Goal: Information Seeking & Learning: Learn about a topic

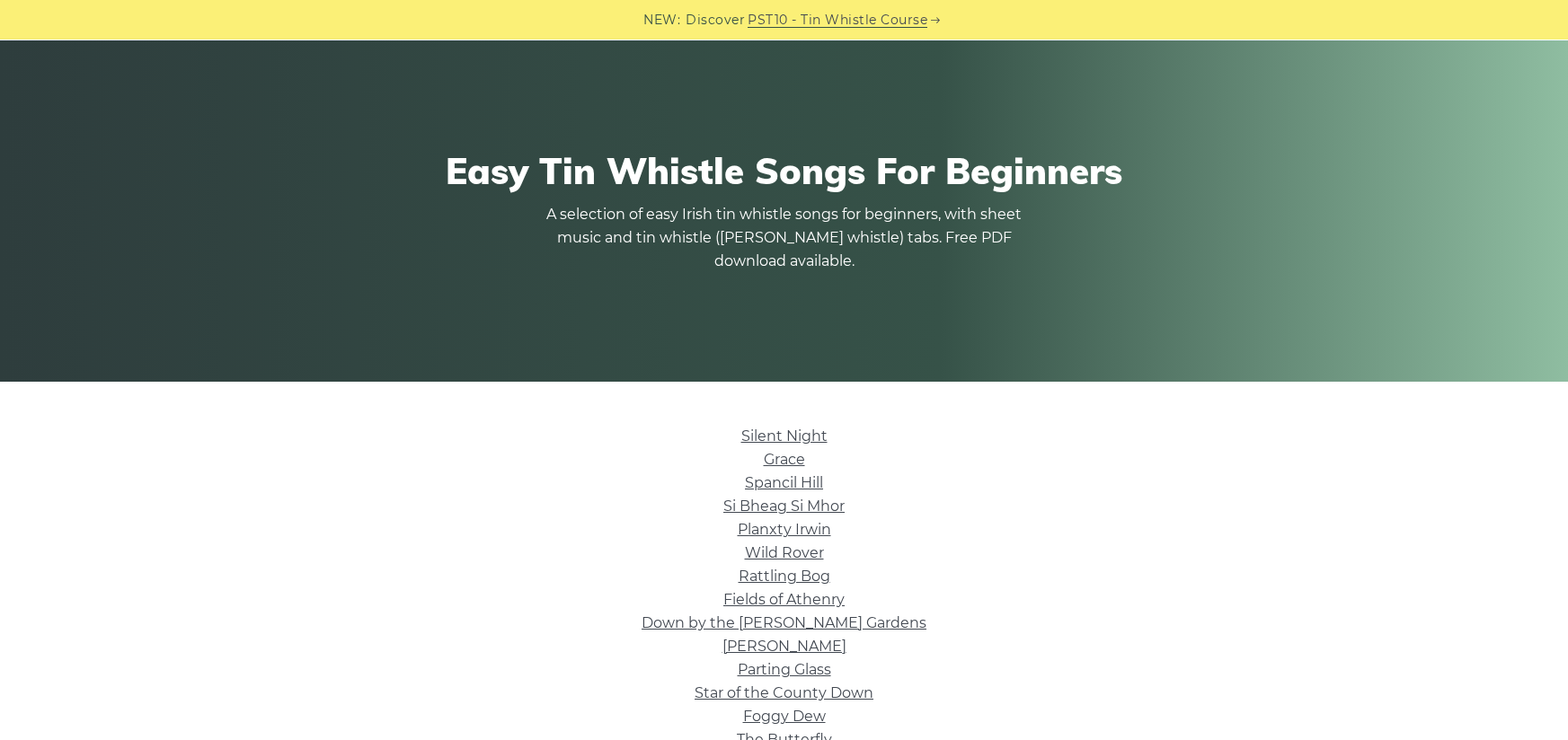
scroll to position [270, 0]
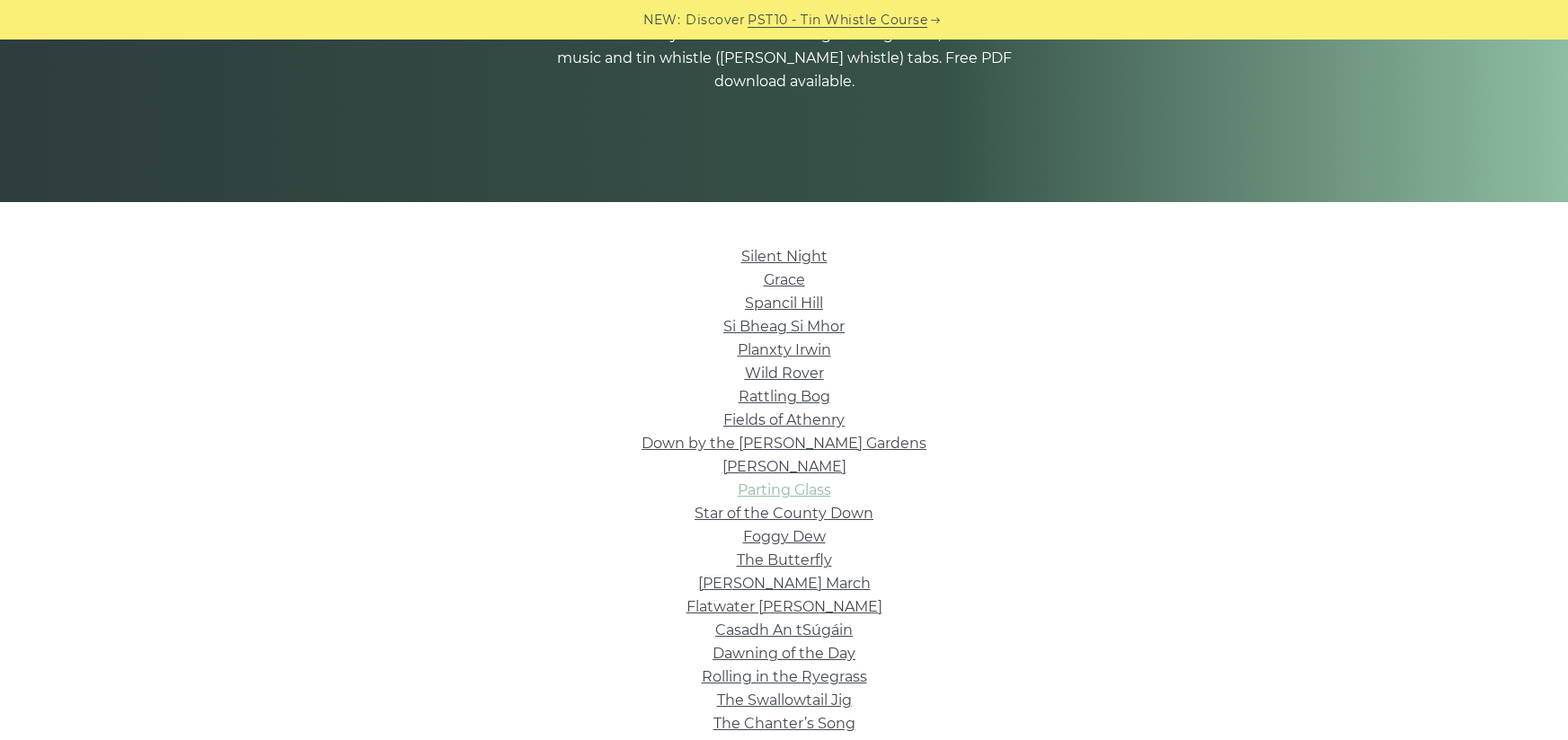
click at [788, 493] on link "Parting Glass" at bounding box center [784, 490] width 94 height 17
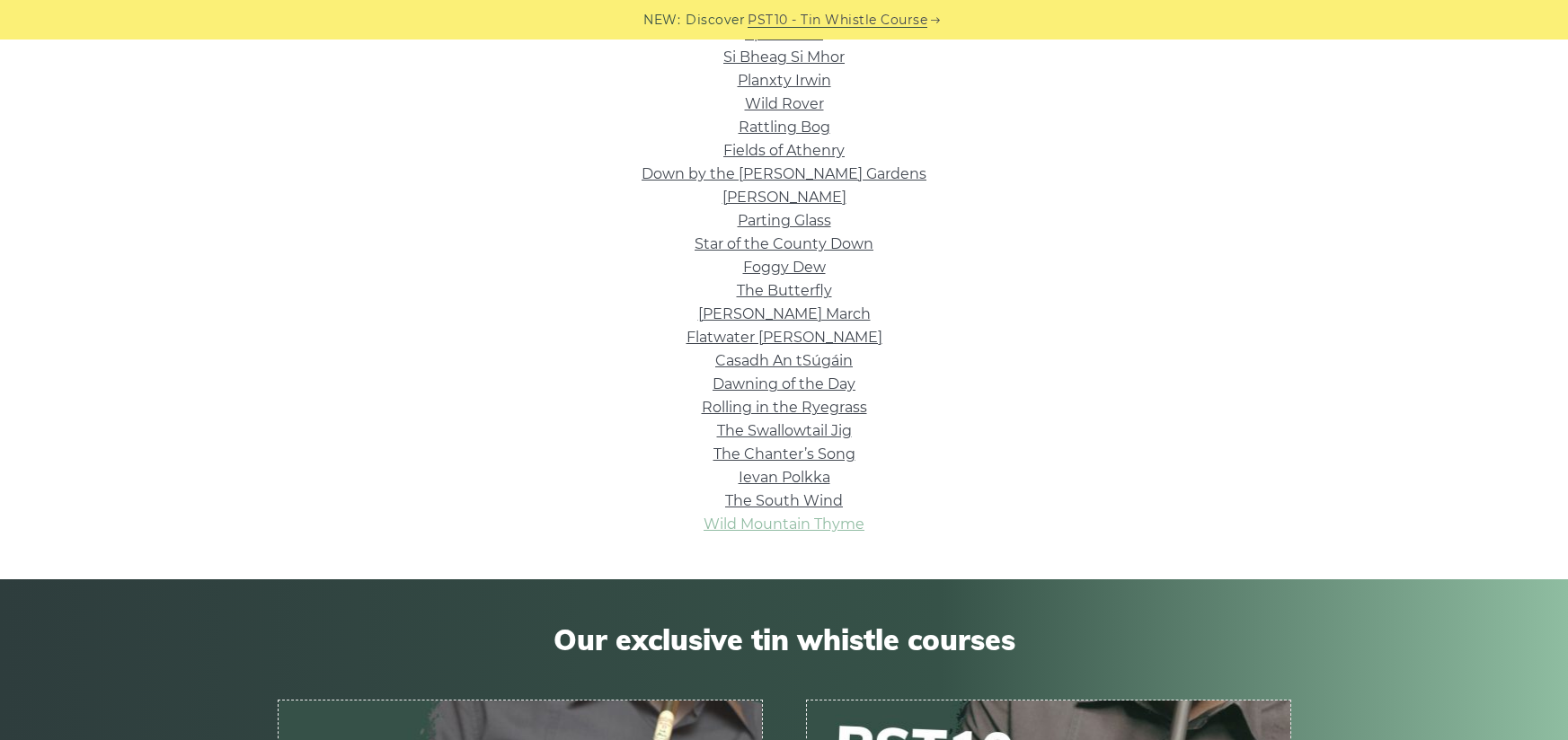
click at [845, 522] on link "Wild Mountain Thyme" at bounding box center [784, 524] width 160 height 17
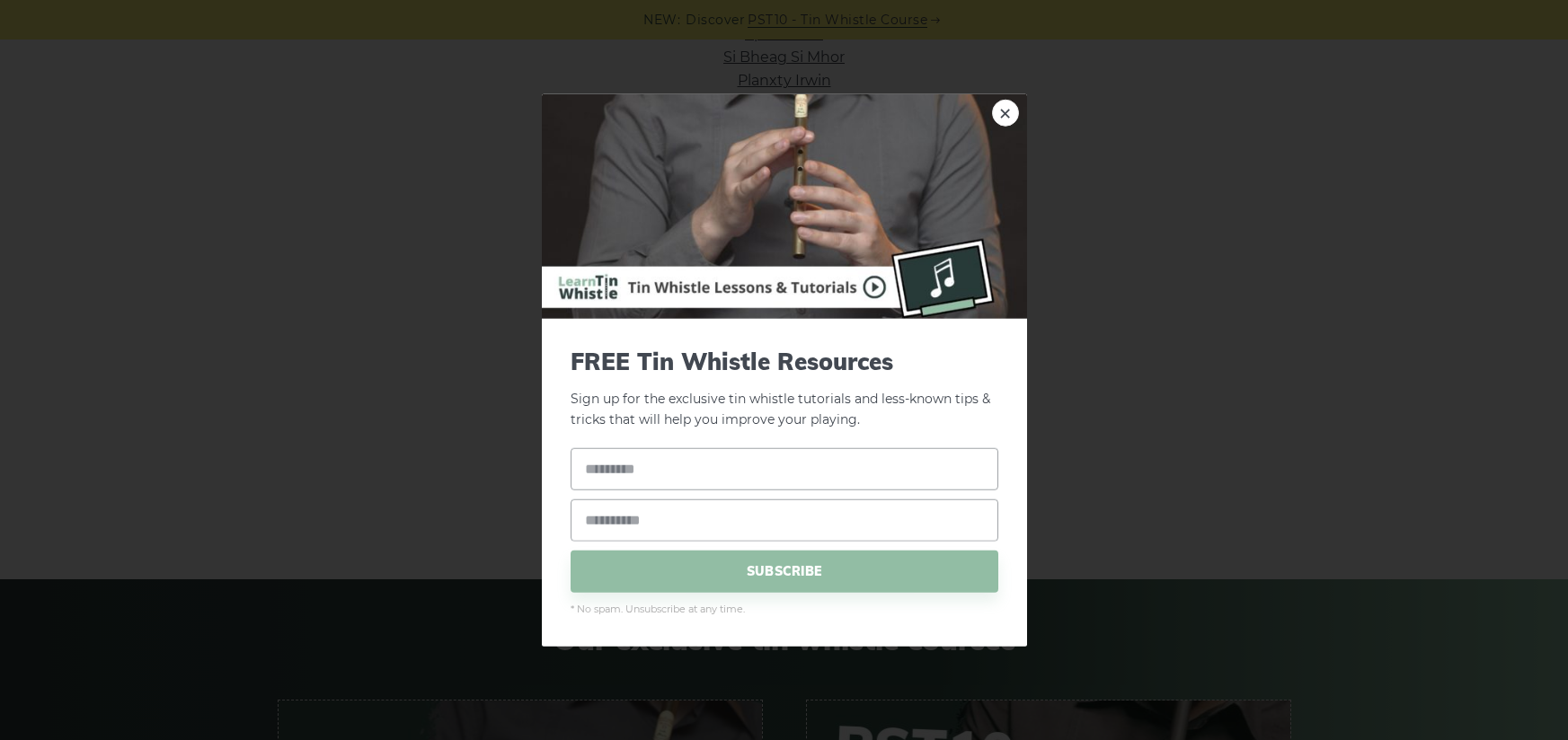
click at [1524, 227] on div "× FREE Tin Whistle Resources Sign up for the exclusive tin whistle tutorials an…" at bounding box center [784, 370] width 1568 height 740
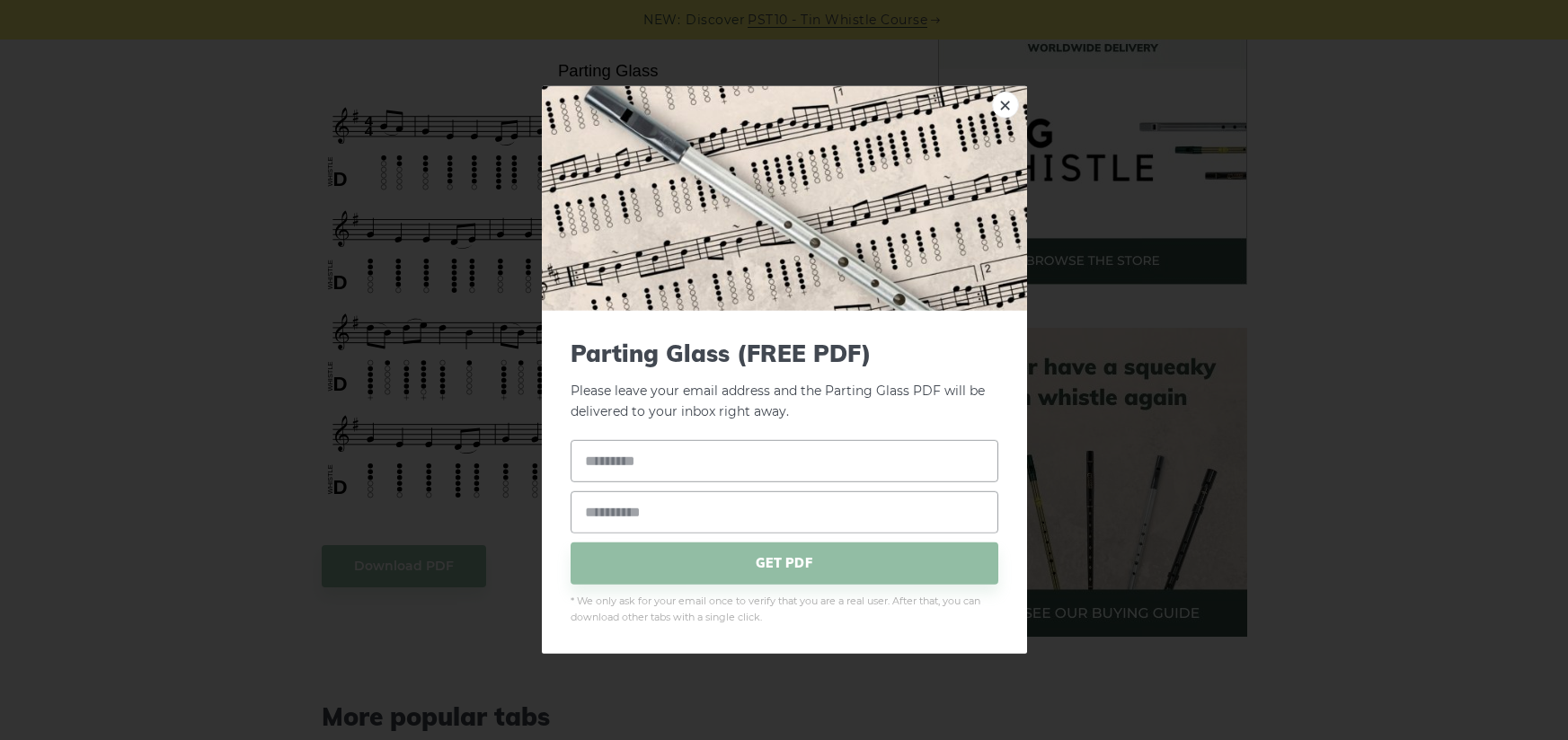
scroll to position [808, 0]
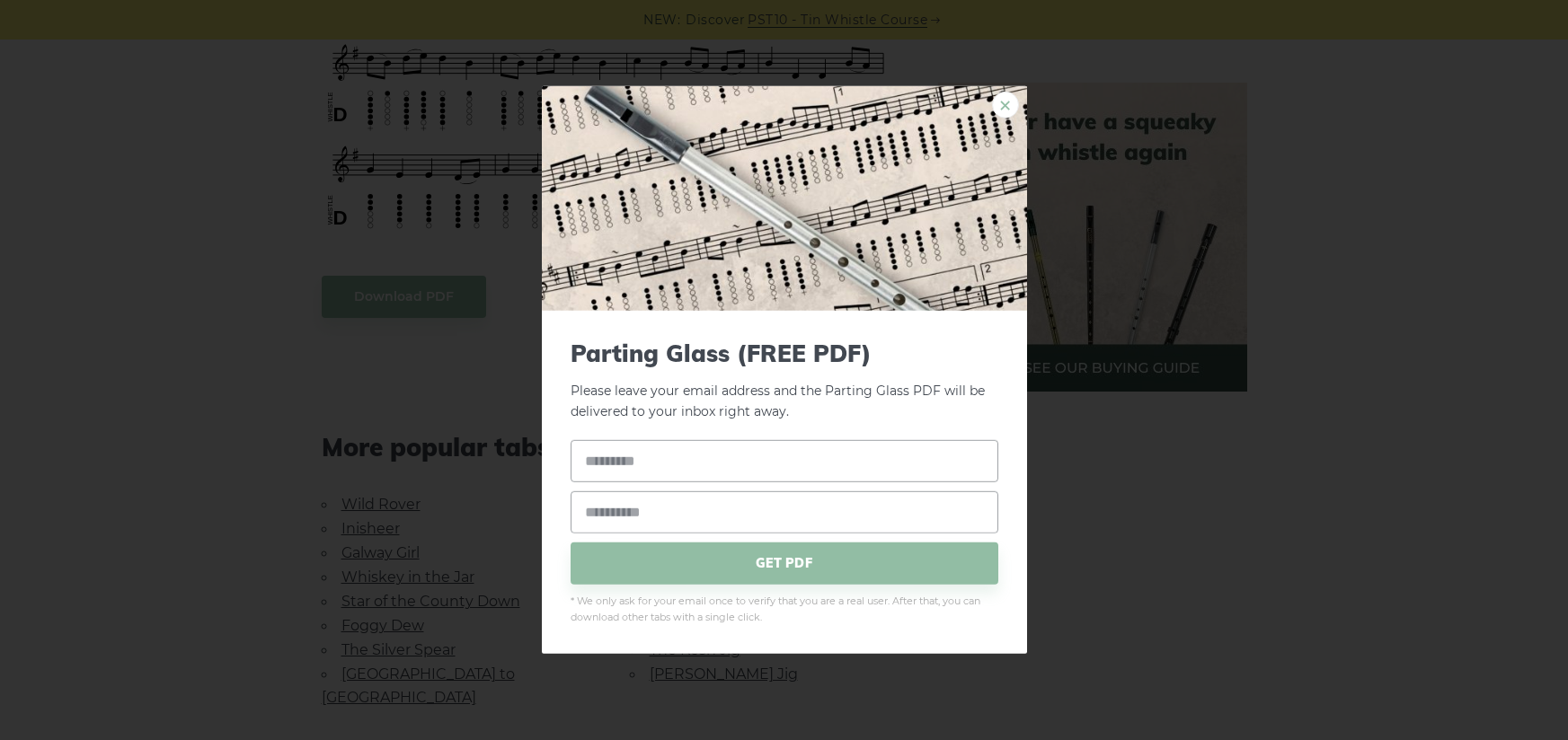
click at [1000, 106] on link "×" at bounding box center [1005, 105] width 27 height 27
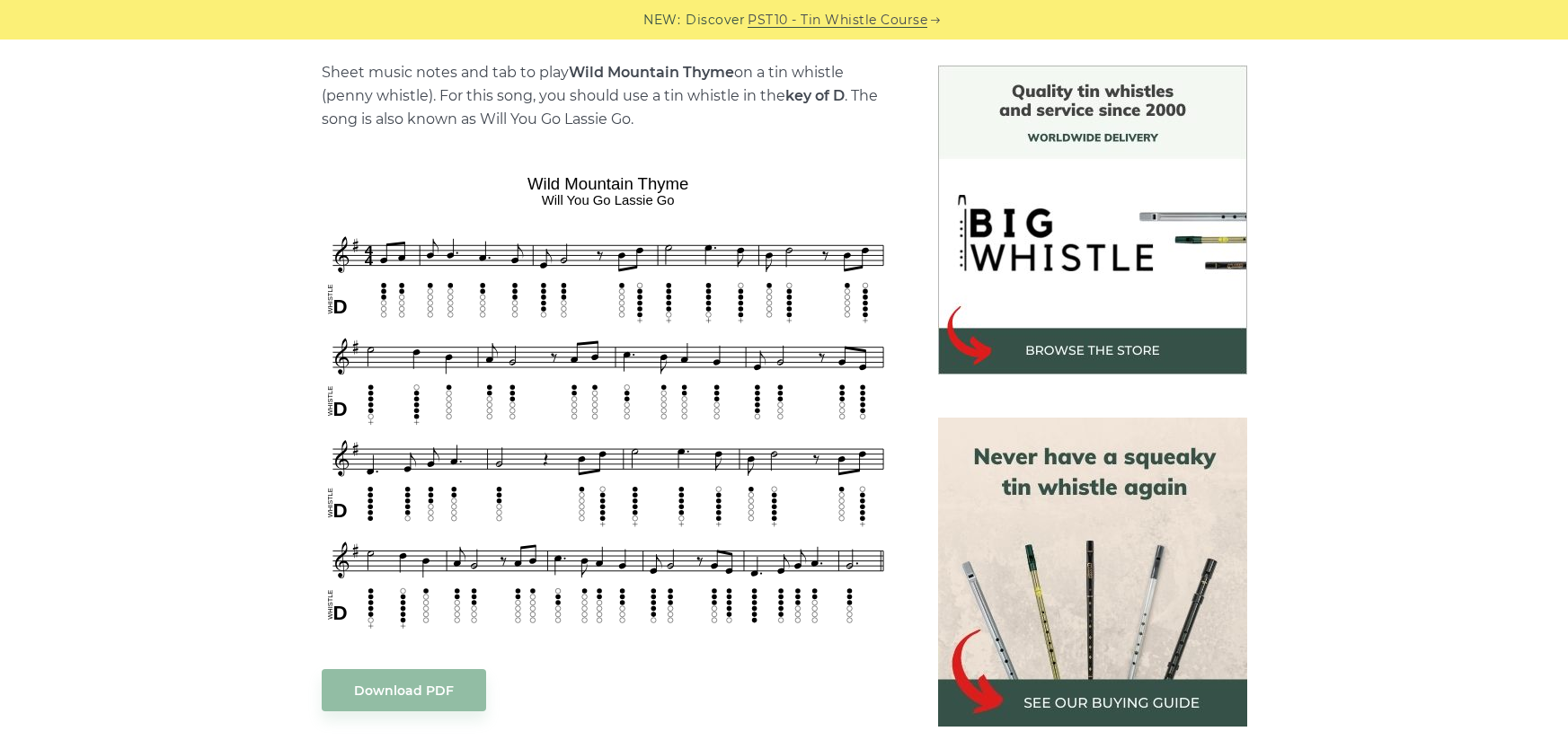
scroll to position [629, 0]
